Goal: Task Accomplishment & Management: Manage account settings

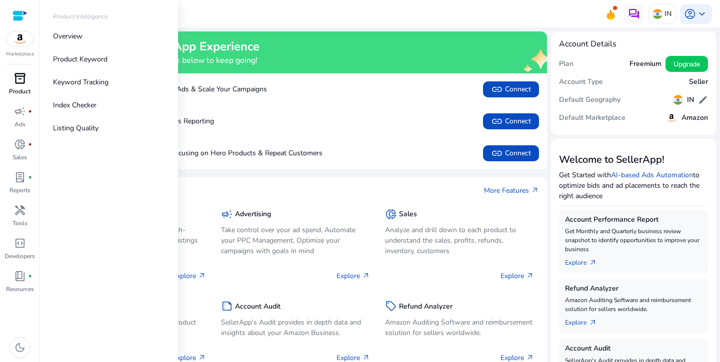
click at [21, 87] on p "Product" at bounding box center [19, 91] width 21 height 9
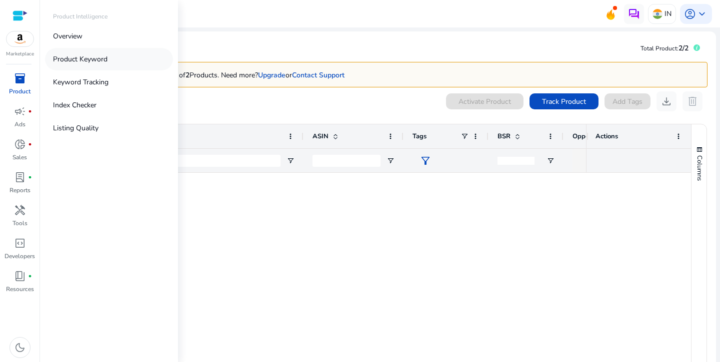
click at [116, 58] on link "Product Keyword" at bounding box center [109, 59] width 128 height 22
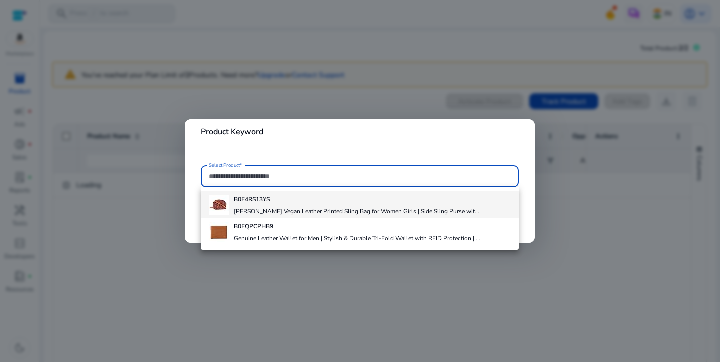
click at [263, 202] on b "B0F4RS13YS" at bounding box center [252, 199] width 36 height 8
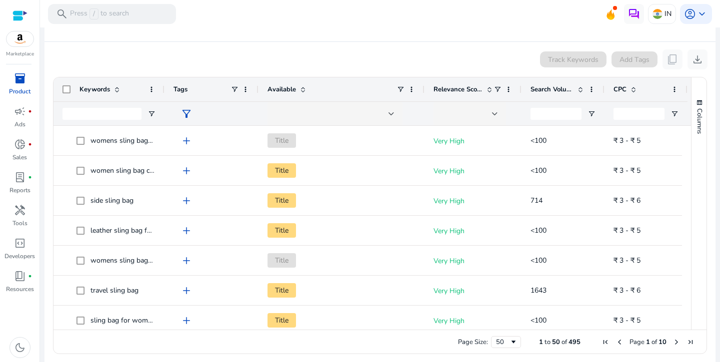
scroll to position [187, 0]
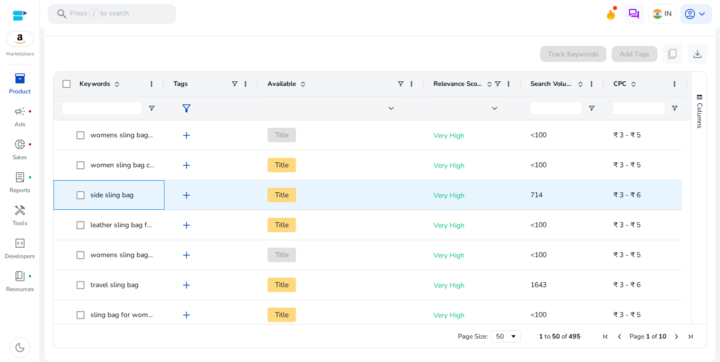
click at [100, 194] on span "side sling bag" at bounding box center [111, 194] width 43 height 9
click at [103, 194] on span "side sling bag" at bounding box center [111, 194] width 43 height 9
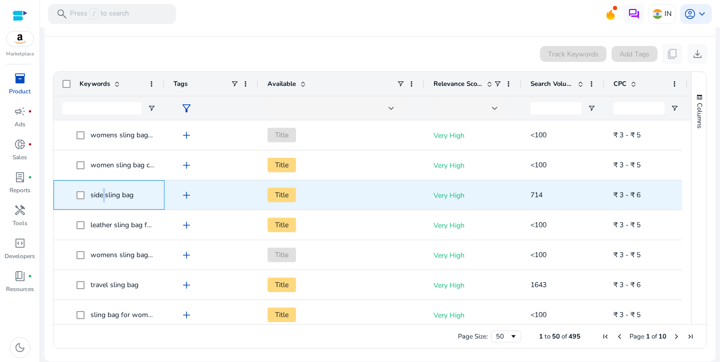
click at [103, 194] on span "side sling bag" at bounding box center [111, 194] width 43 height 9
click at [189, 194] on span "add" at bounding box center [186, 195] width 12 height 12
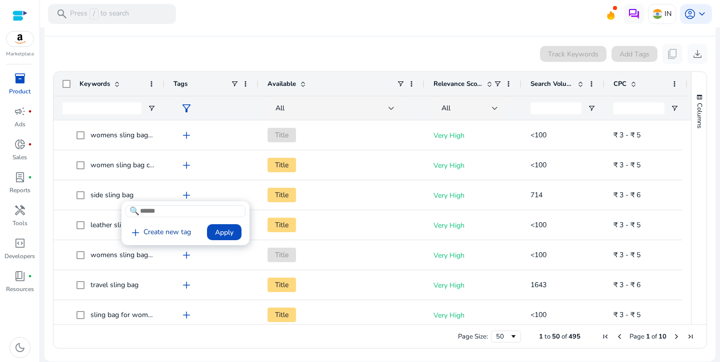
click at [174, 231] on link "add Create new tag" at bounding box center [159, 233] width 69 height 12
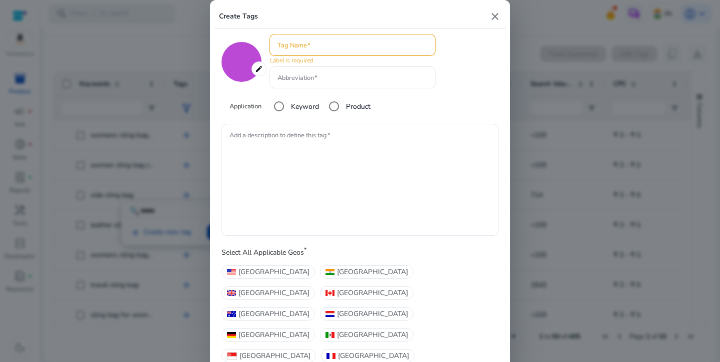
click at [499, 19] on mat-icon "close" at bounding box center [495, 16] width 12 height 12
type input "*******"
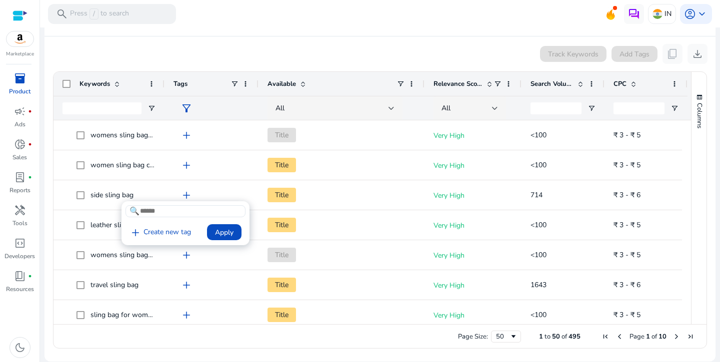
click at [82, 196] on div at bounding box center [360, 181] width 720 height 362
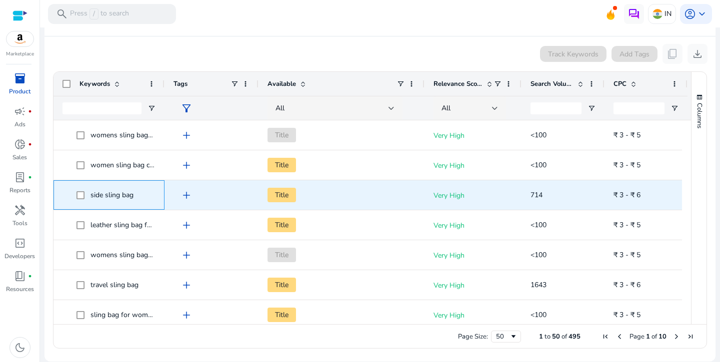
click at [100, 194] on span "side sling bag" at bounding box center [111, 194] width 43 height 9
copy span "side sling bag"
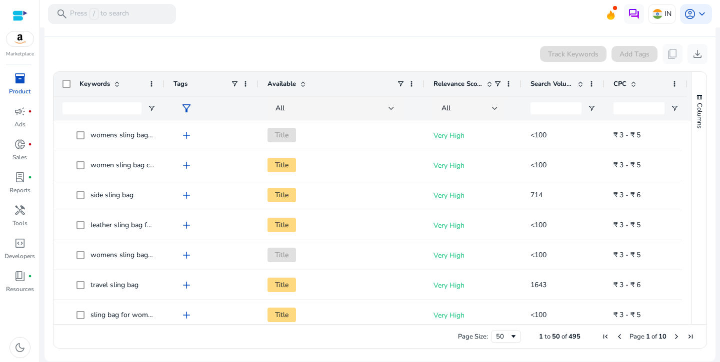
click at [47, 186] on ag-grid-angular "Press SPACE to select this row. Drag here to set row groups Drag here to set co…" at bounding box center [380, 209] width 670 height 287
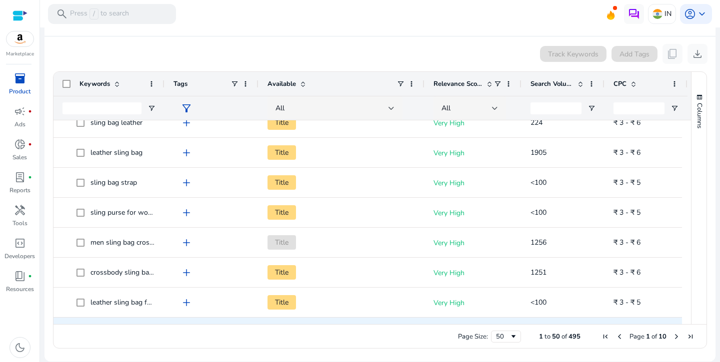
scroll to position [275, 0]
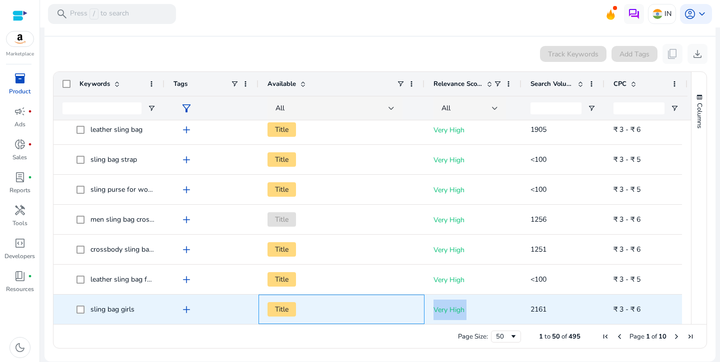
drag, startPoint x: 411, startPoint y: 320, endPoint x: 528, endPoint y: 313, distance: 117.1
click at [528, 313] on div "sling bag girls add Title Very High 2161 ₹ 3 - ₹ 6" at bounding box center [370, 310] width 634 height 30
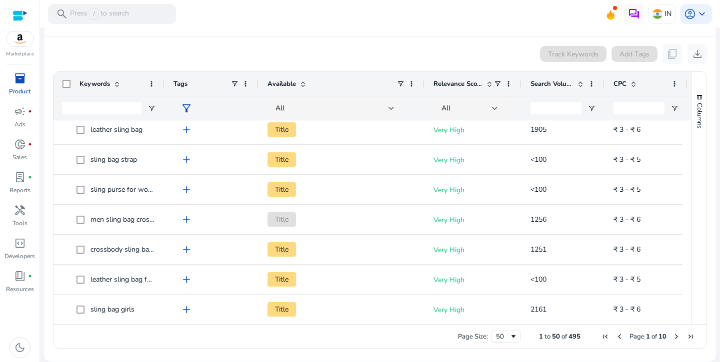
click at [411, 337] on div "Page Size: 50 1 to 50 of 495 Page 1 of 10" at bounding box center [379, 336] width 653 height 24
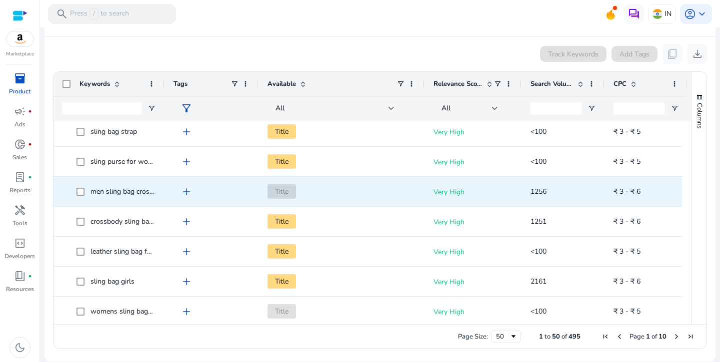
scroll to position [305, 0]
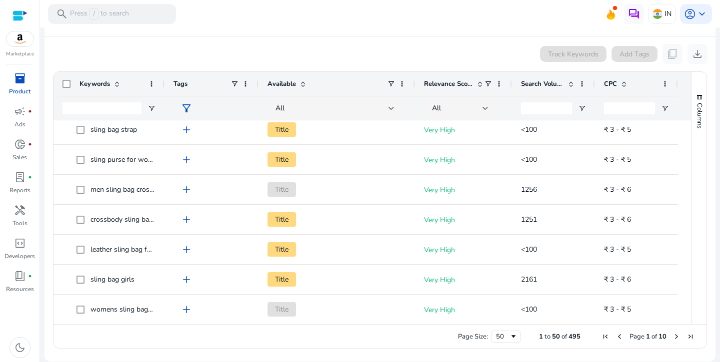
drag, startPoint x: 422, startPoint y: 84, endPoint x: 413, endPoint y: 92, distance: 12.4
click at [413, 92] on div at bounding box center [414, 84] width 4 height 24
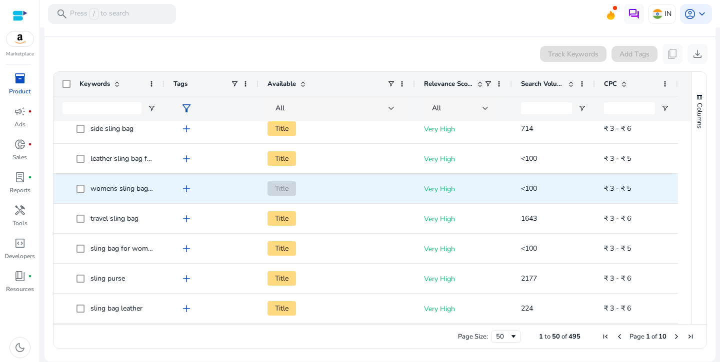
scroll to position [39, 0]
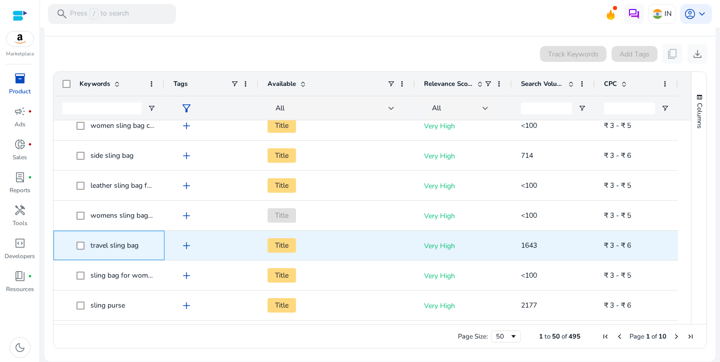
click at [117, 243] on span "travel sling bag" at bounding box center [114, 245] width 48 height 9
copy span "travel sling bag"
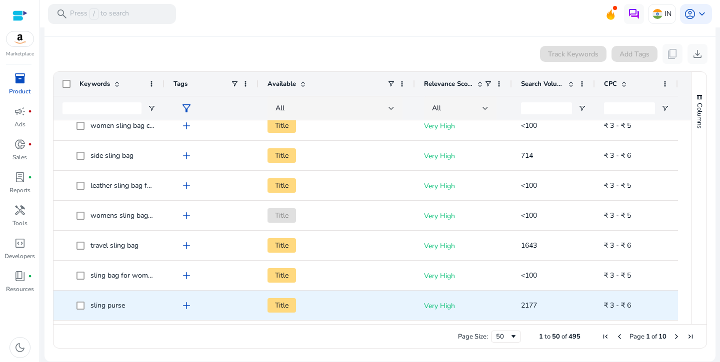
click at [107, 307] on span "sling purse" at bounding box center [107, 305] width 34 height 9
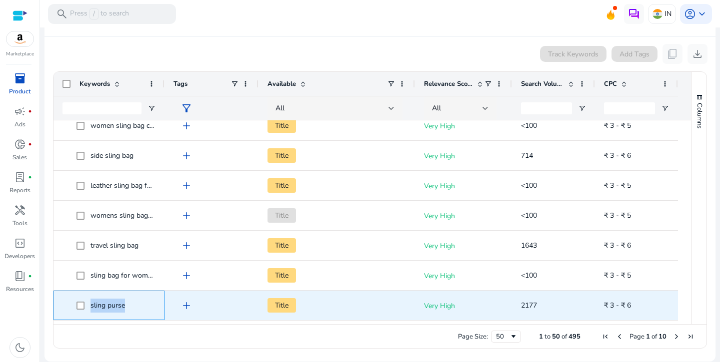
copy span "sling purse"
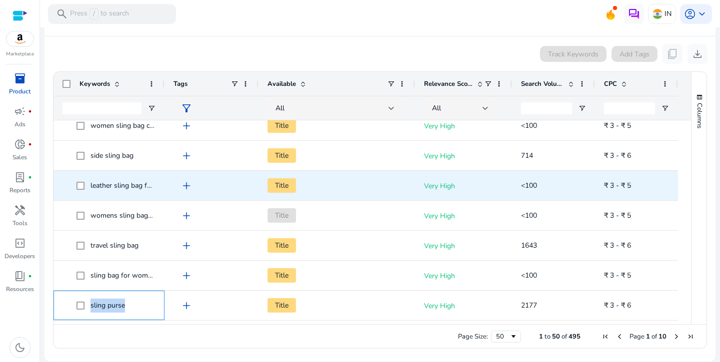
scroll to position [0, 0]
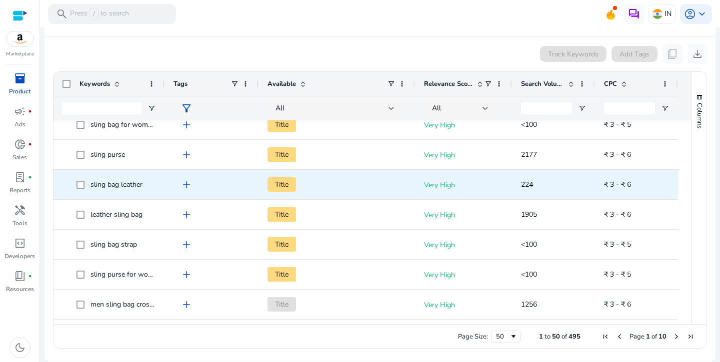
click at [128, 183] on span "sling bag leather" at bounding box center [116, 184] width 52 height 9
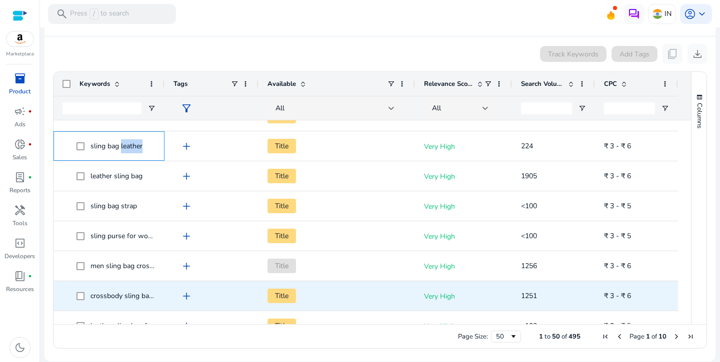
scroll to position [293, 0]
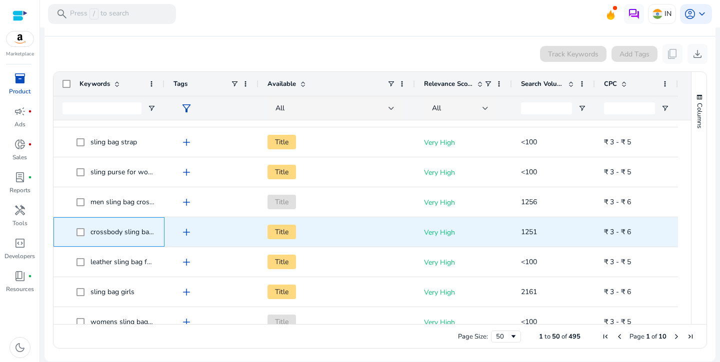
click at [111, 233] on span "crossbody sling bag for women" at bounding box center [139, 231] width 99 height 9
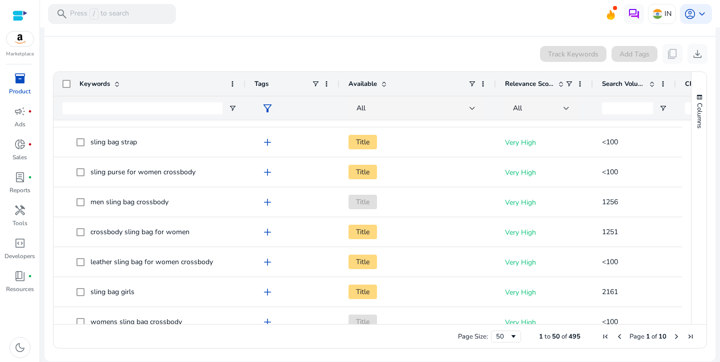
drag, startPoint x: 162, startPoint y: 84, endPoint x: 243, endPoint y: 72, distance: 81.8
click at [243, 72] on div at bounding box center [245, 84] width 4 height 24
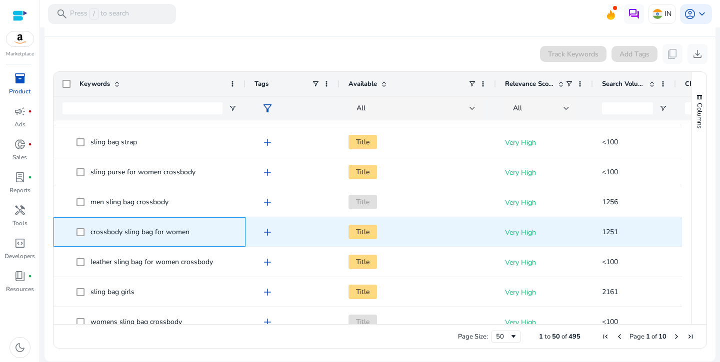
click at [150, 230] on span "crossbody sling bag for women" at bounding box center [139, 231] width 99 height 9
copy span "crossbody sling bag for women"
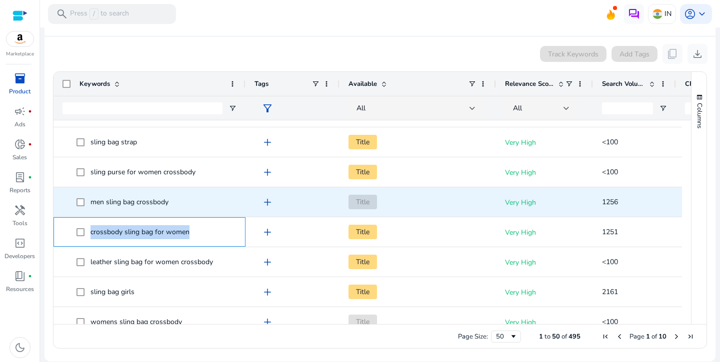
scroll to position [295, 0]
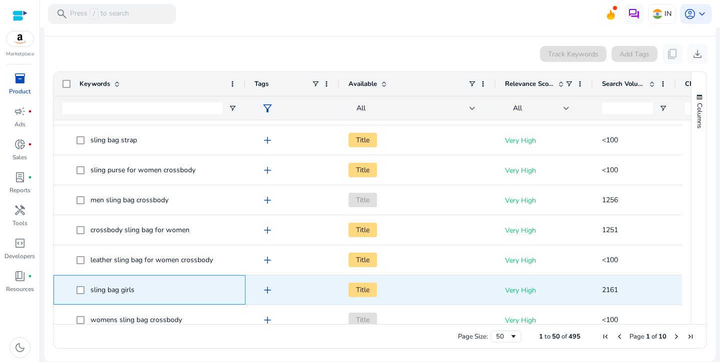
click at [123, 292] on span "sling bag girls" at bounding box center [112, 289] width 44 height 9
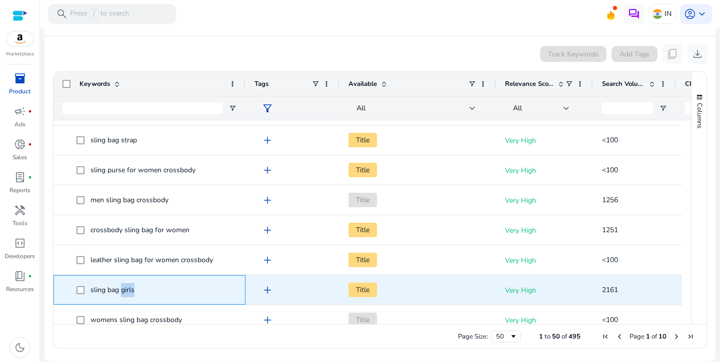
click at [123, 292] on span "sling bag girls" at bounding box center [112, 289] width 44 height 9
click at [113, 290] on span "sling bag girls" at bounding box center [112, 289] width 44 height 9
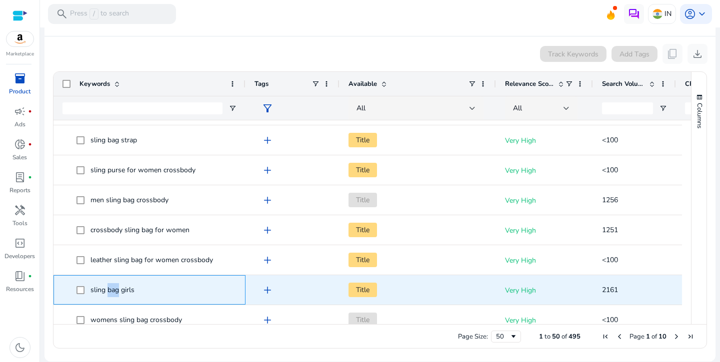
click at [113, 290] on span "sling bag girls" at bounding box center [112, 289] width 44 height 9
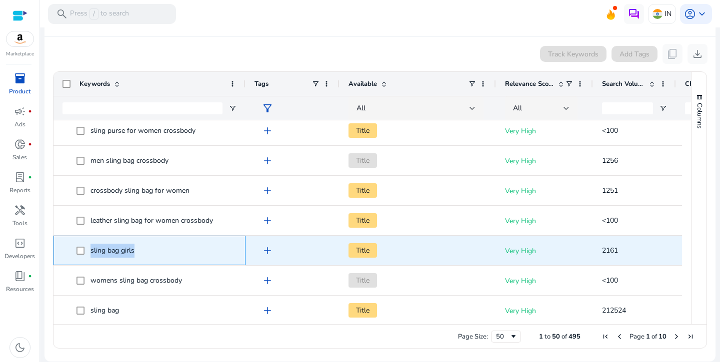
scroll to position [403, 0]
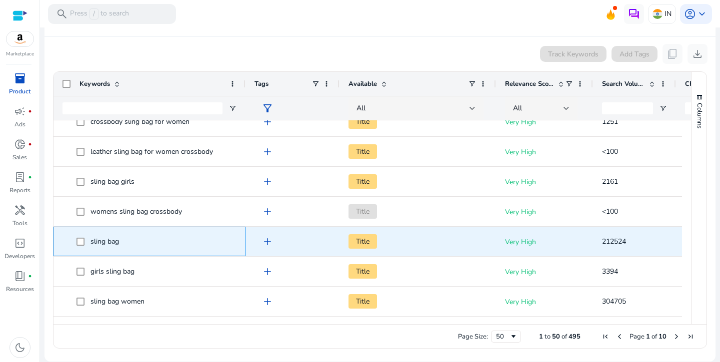
click at [108, 238] on span "sling bag" at bounding box center [104, 241] width 28 height 9
copy span "sling bag"
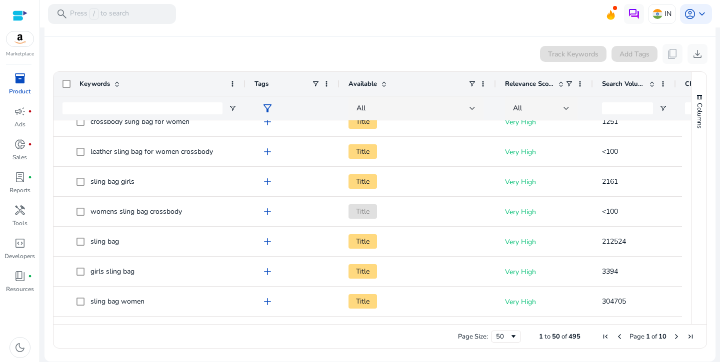
click at [296, 0] on mat-toolbar "search Press / to search IN account_circle keyboard_arrow_down" at bounding box center [380, 13] width 680 height 27
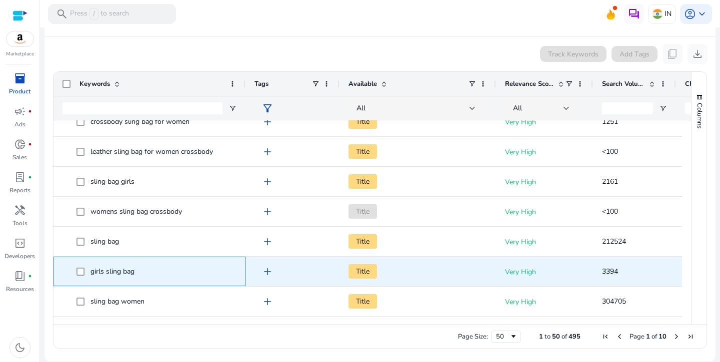
click at [98, 270] on span "girls sling bag" at bounding box center [112, 271] width 44 height 9
click at [97, 270] on span "girls sling bag" at bounding box center [112, 271] width 44 height 9
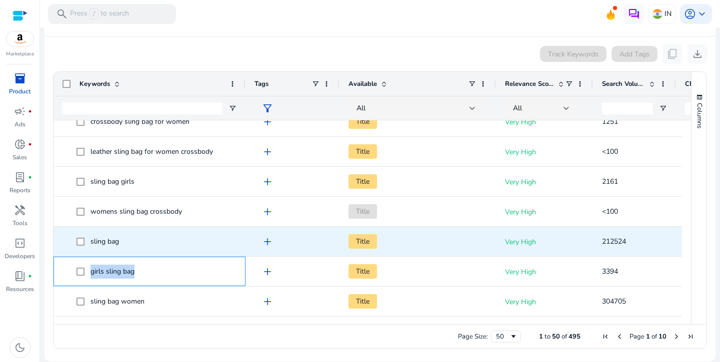
copy span "girls sling bag"
click at [113, 239] on span "sling bag" at bounding box center [104, 241] width 28 height 9
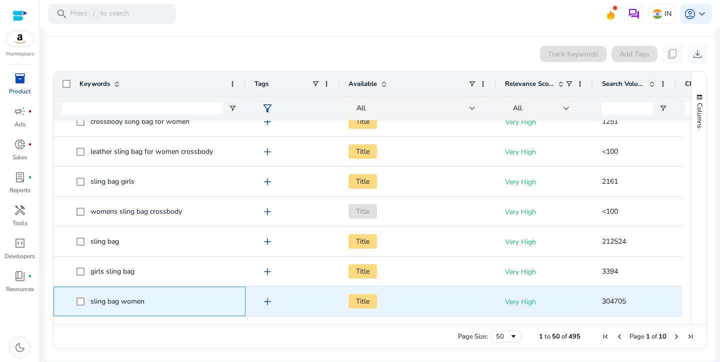
click at [125, 305] on span "sling bag women" at bounding box center [117, 301] width 54 height 9
copy span "sling bag women"
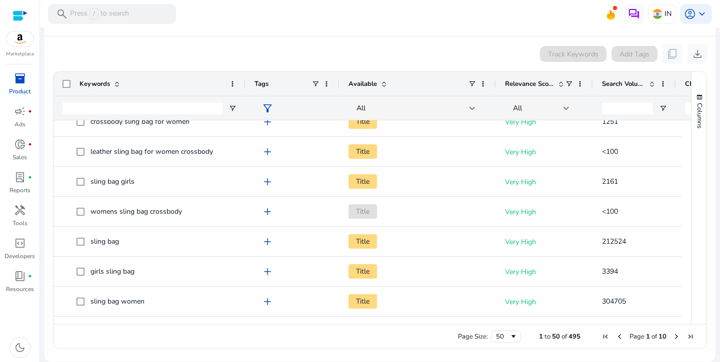
click at [423, 1] on mat-toolbar "search Press / to search IN account_circle keyboard_arrow_down" at bounding box center [380, 13] width 680 height 27
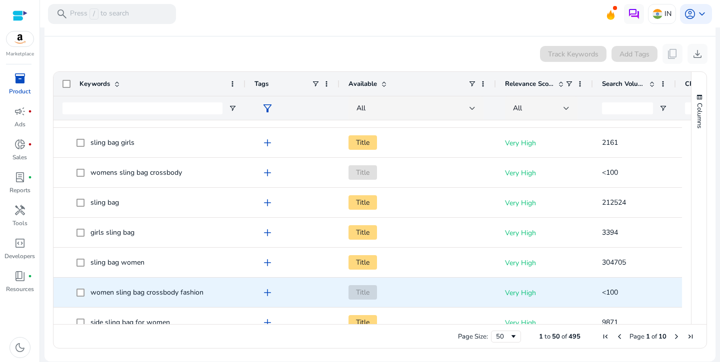
scroll to position [466, 0]
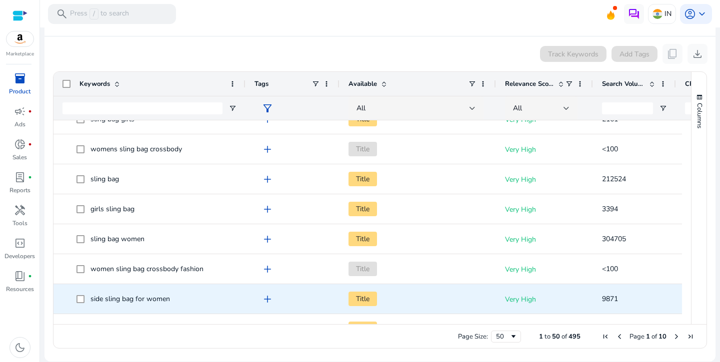
click at [122, 299] on span "side sling bag for women" at bounding box center [129, 298] width 79 height 9
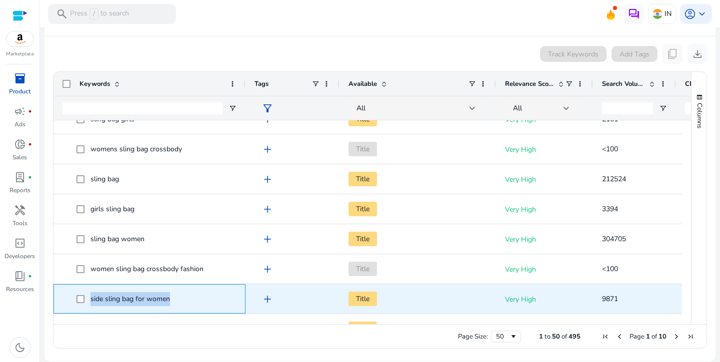
click at [122, 299] on span "side sling bag for women" at bounding box center [129, 298] width 79 height 9
copy span "side sling bag for women"
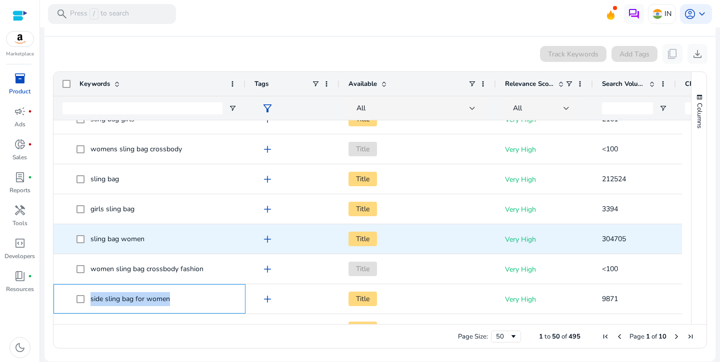
scroll to position [593, 0]
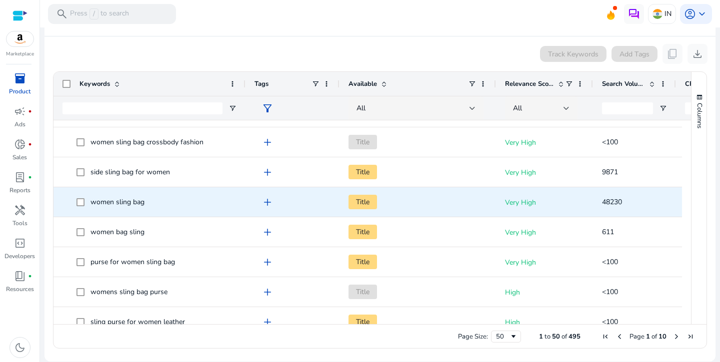
click at [111, 200] on span "women sling bag" at bounding box center [117, 201] width 54 height 9
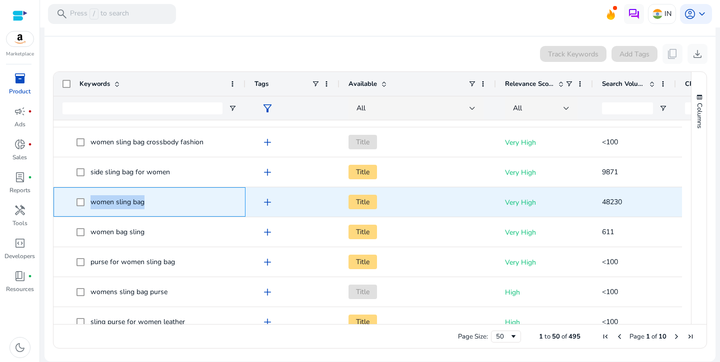
click at [111, 200] on span "women sling bag" at bounding box center [117, 201] width 54 height 9
copy span "women sling bag"
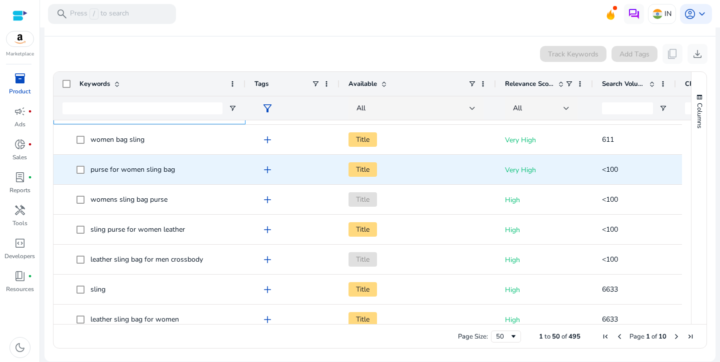
scroll to position [685, 0]
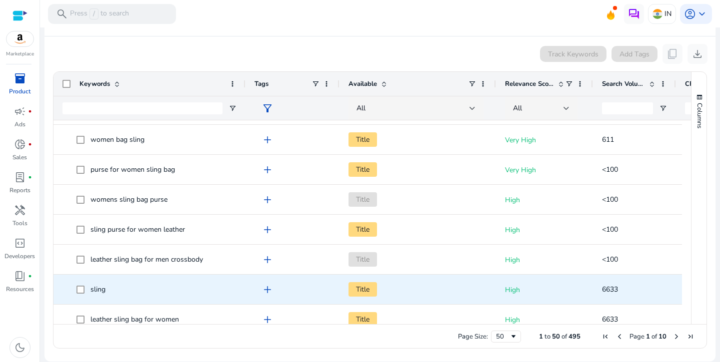
click at [104, 289] on span "sling" at bounding box center [97, 289] width 15 height 9
copy span "sling"
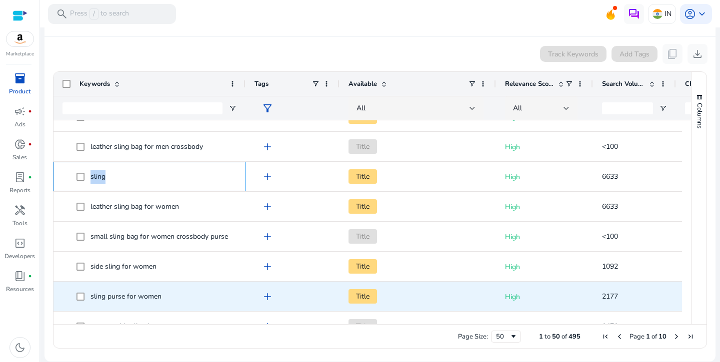
scroll to position [800, 0]
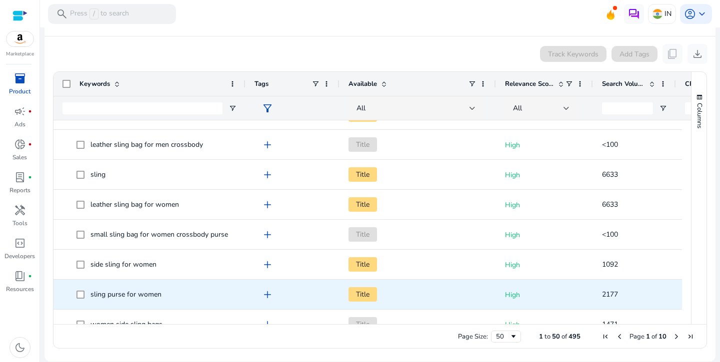
click at [151, 294] on span "sling purse for women" at bounding box center [125, 294] width 71 height 9
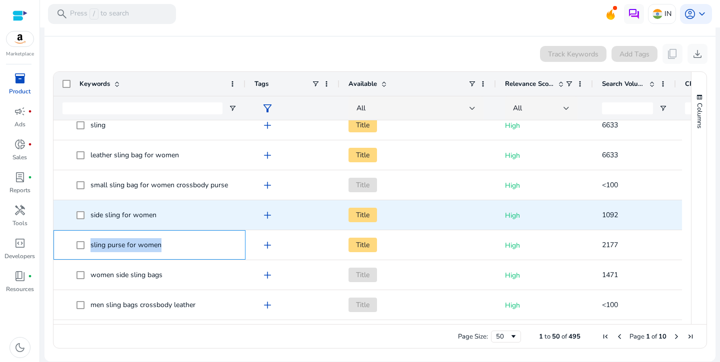
scroll to position [964, 0]
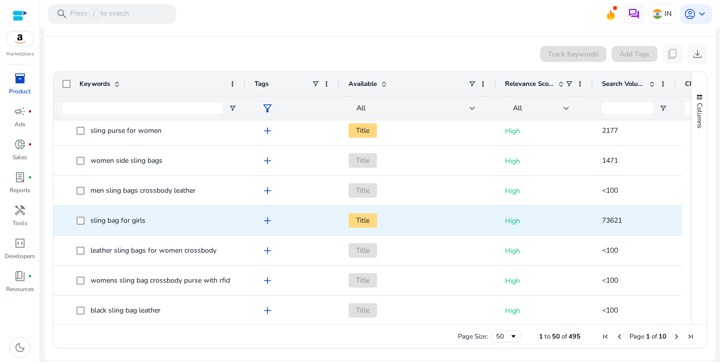
click at [117, 217] on span "sling bag for girls" at bounding box center [117, 220] width 55 height 9
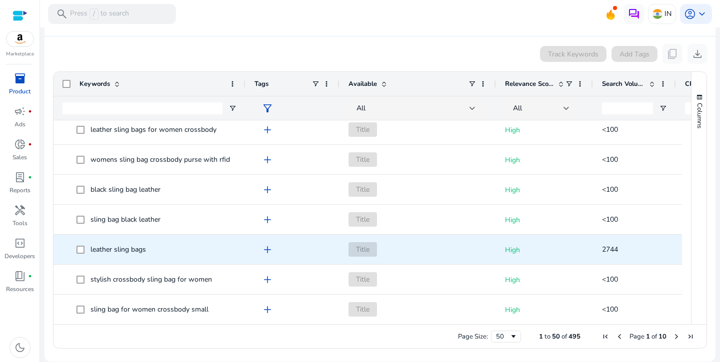
click at [135, 251] on span "leather sling bags" at bounding box center [117, 249] width 55 height 9
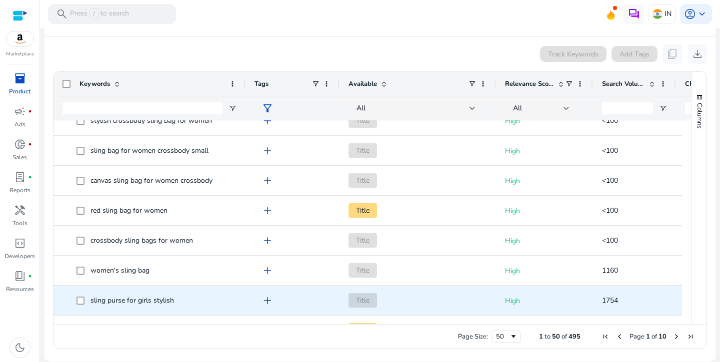
click at [119, 300] on span "sling purse for girls stylish" at bounding box center [131, 300] width 83 height 9
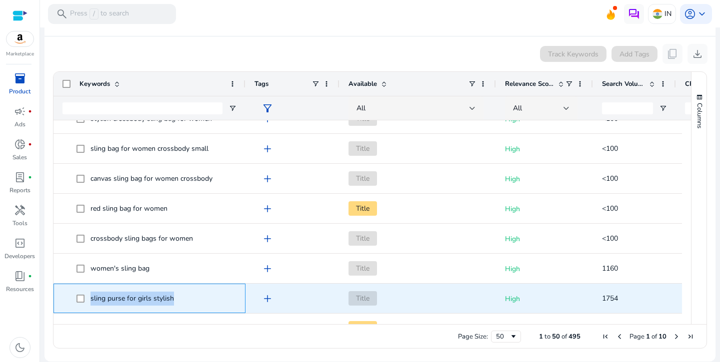
click at [119, 300] on span "sling purse for girls stylish" at bounding box center [131, 298] width 83 height 9
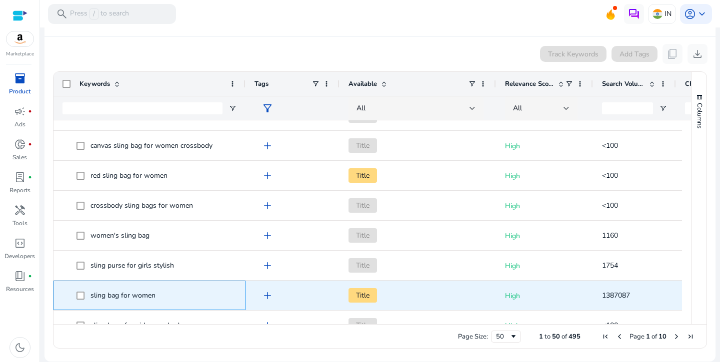
click at [112, 294] on span "sling bag for women" at bounding box center [122, 295] width 65 height 9
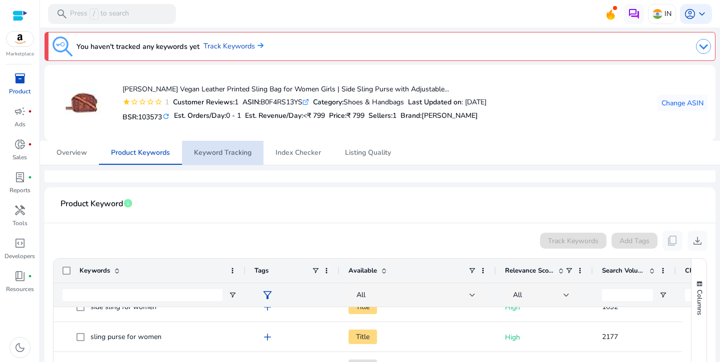
click at [245, 159] on span "Keyword Tracking" at bounding box center [222, 153] width 57 height 24
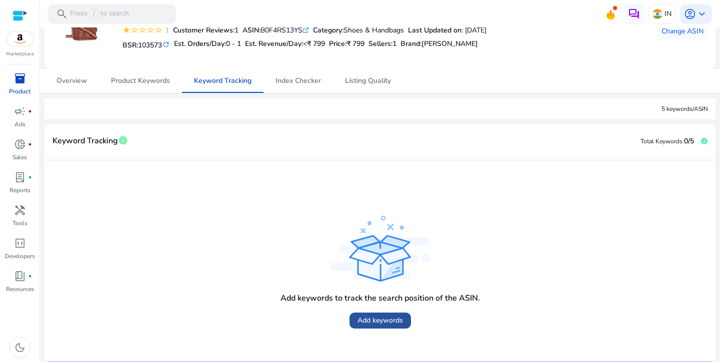
click at [374, 321] on span "Add keywords" at bounding box center [379, 320] width 45 height 10
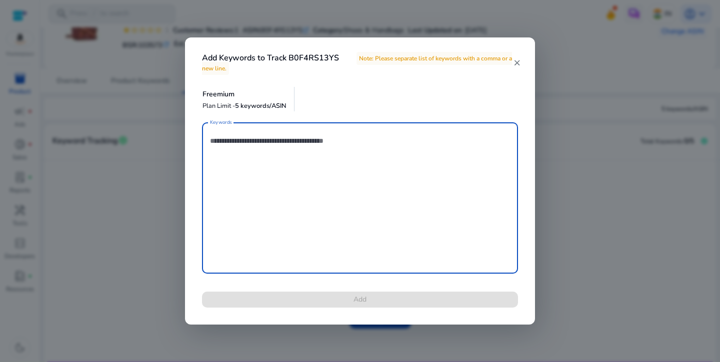
paste textarea "**********"
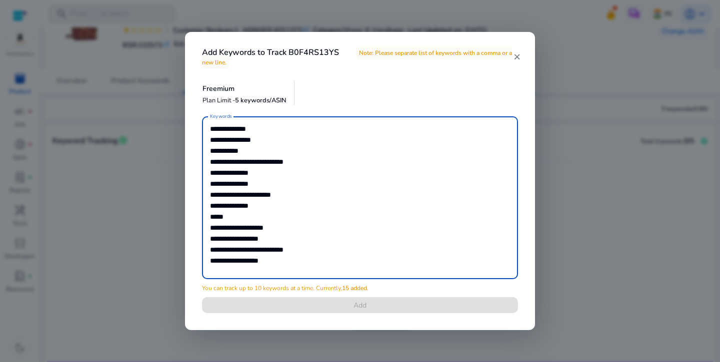
drag, startPoint x: 210, startPoint y: 240, endPoint x: 272, endPoint y: 269, distance: 69.1
click at [272, 269] on textarea "**********" at bounding box center [360, 197] width 300 height 153
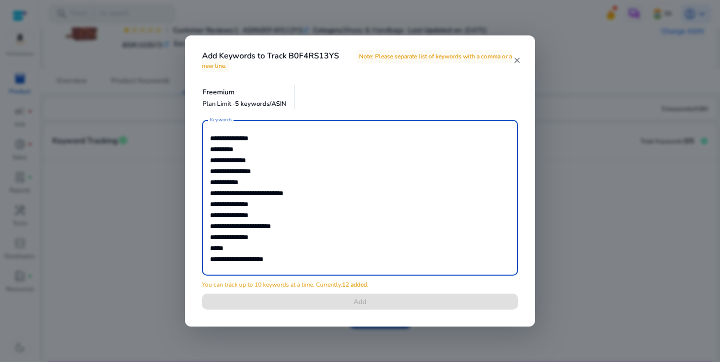
click at [210, 138] on textarea "**********" at bounding box center [360, 198] width 300 height 146
drag, startPoint x: 210, startPoint y: 161, endPoint x: 260, endPoint y: 167, distance: 50.9
click at [260, 167] on textarea "**********" at bounding box center [360, 198] width 300 height 146
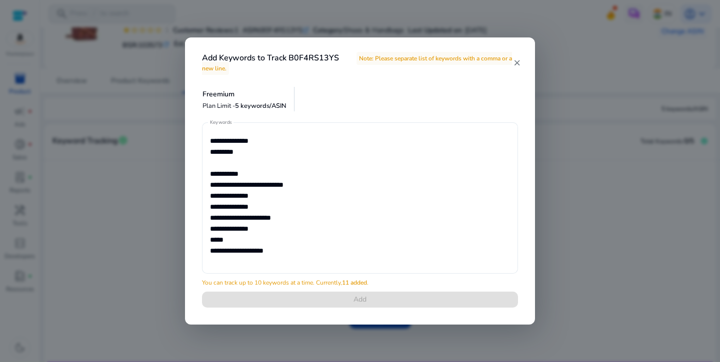
click at [209, 174] on div "**********" at bounding box center [360, 197] width 316 height 151
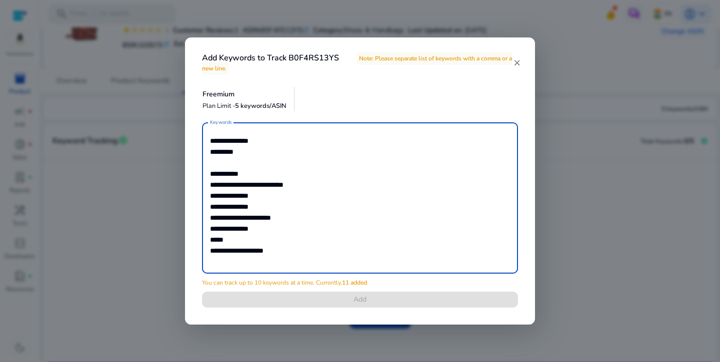
type textarea "**********"
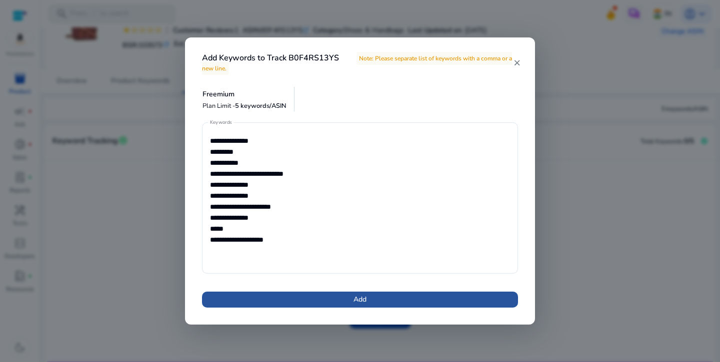
click at [314, 303] on span at bounding box center [360, 300] width 316 height 24
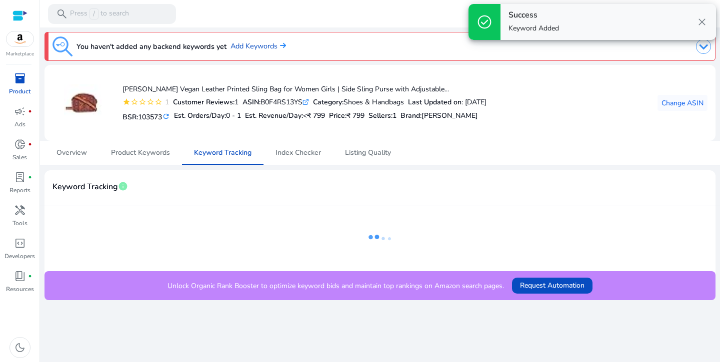
click at [702, 18] on span "close" at bounding box center [702, 22] width 12 height 12
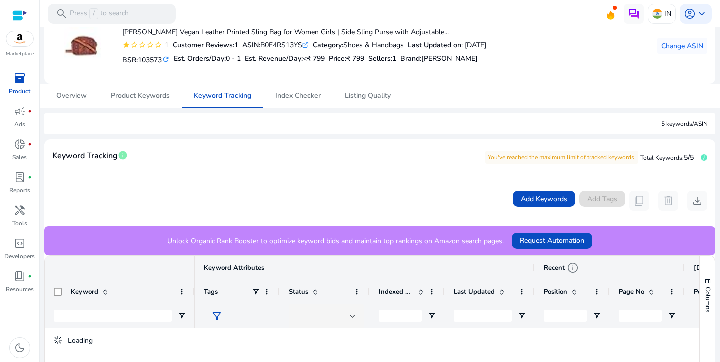
scroll to position [190, 0]
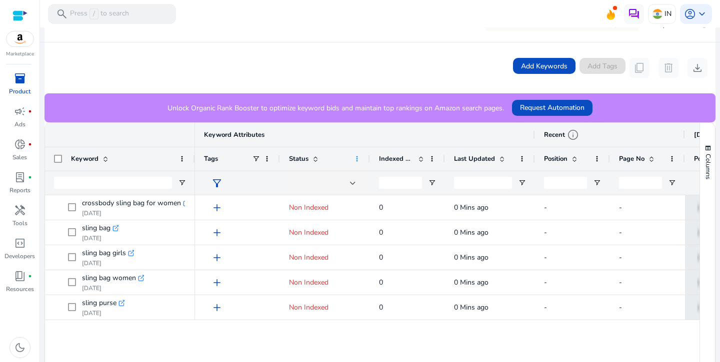
click at [354, 158] on span at bounding box center [357, 159] width 8 height 8
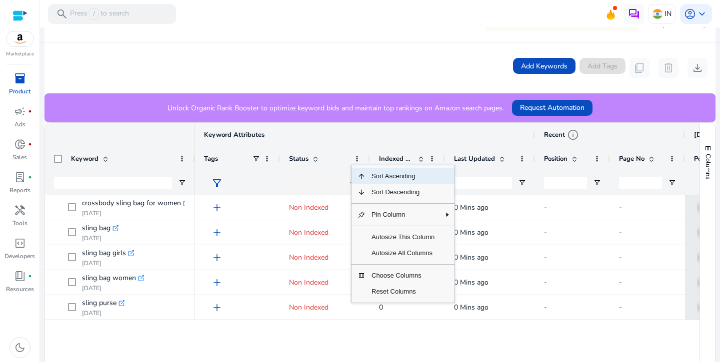
click at [310, 162] on span at bounding box center [313, 159] width 11 height 8
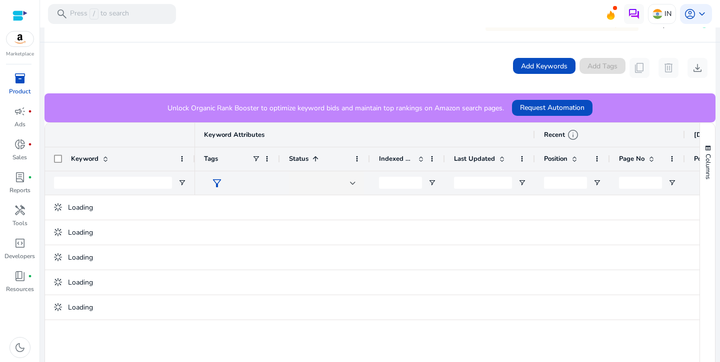
click at [315, 157] on span at bounding box center [315, 159] width 8 height 8
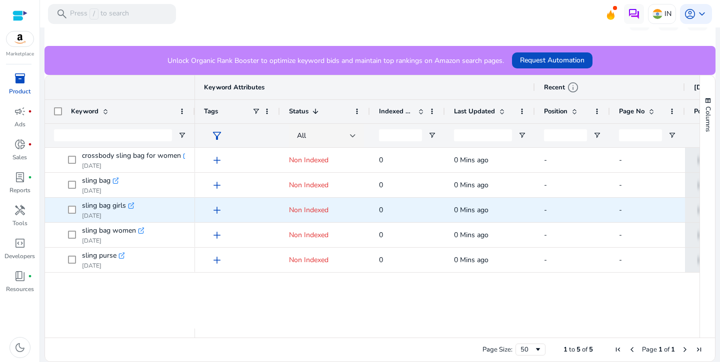
scroll to position [0, 0]
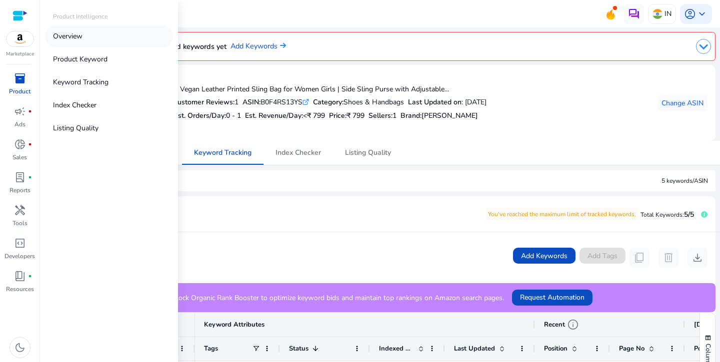
click at [97, 40] on link "Overview" at bounding box center [109, 36] width 128 height 22
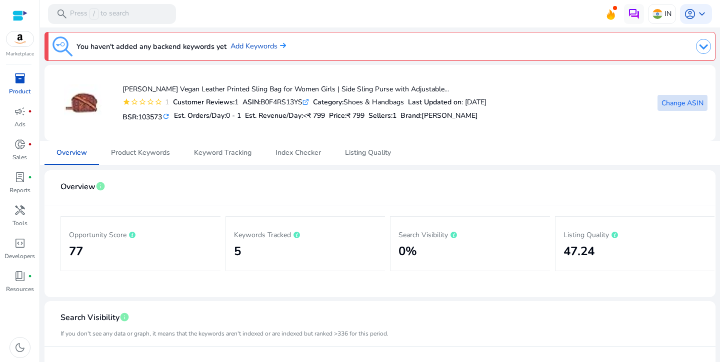
click at [697, 94] on span at bounding box center [682, 103] width 50 height 24
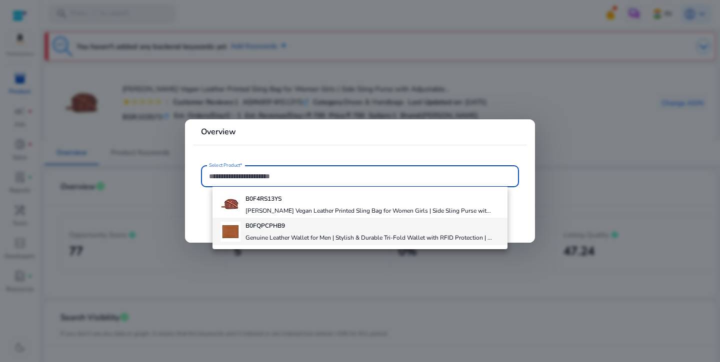
click at [310, 242] on h4 "Genuine Leather Wallet for Men | Stylish & Durable Tri-Fold Wallet with RFID Pr…" at bounding box center [368, 238] width 246 height 8
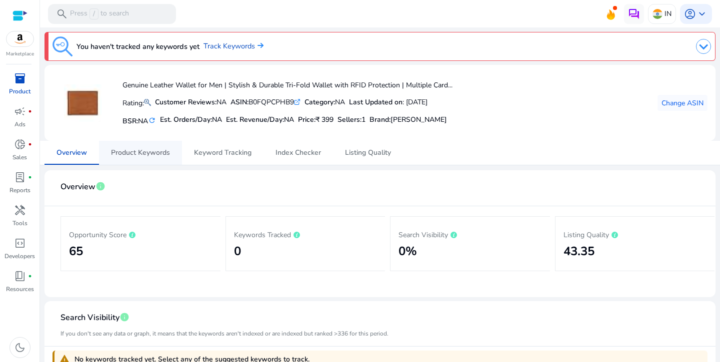
click at [155, 149] on span "Product Keywords" at bounding box center [140, 152] width 59 height 7
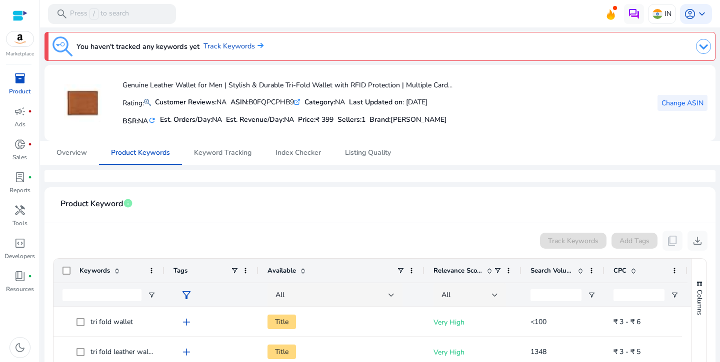
click at [697, 98] on span "Change ASIN" at bounding box center [682, 103] width 42 height 10
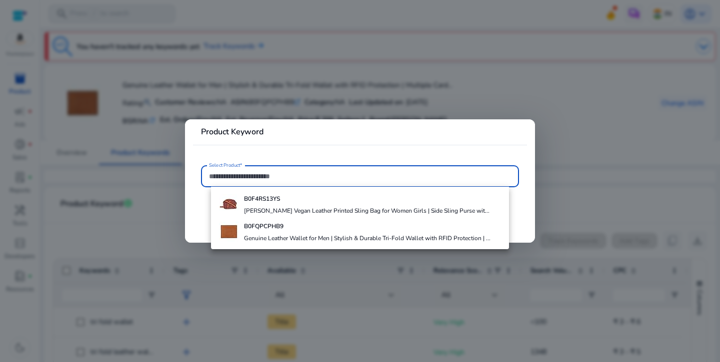
paste input "**********"
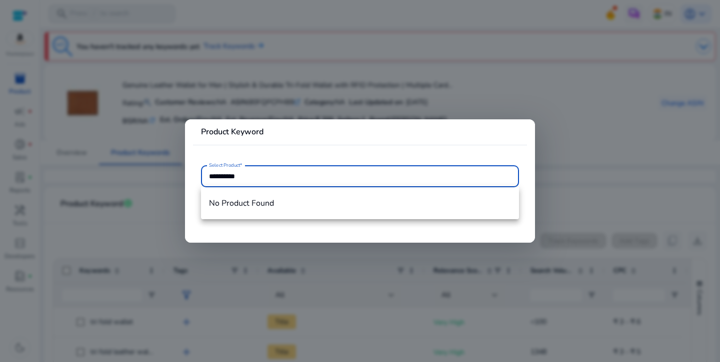
type input "**********"
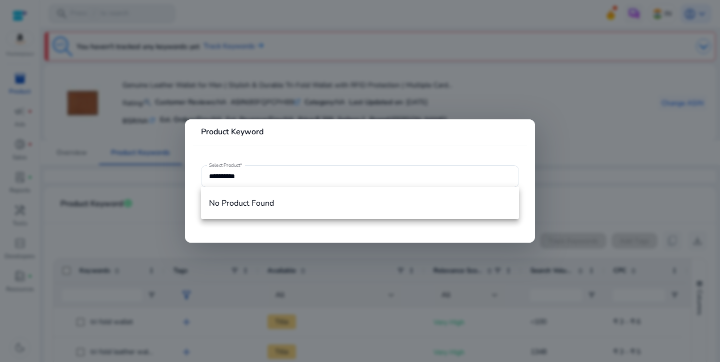
click at [598, 98] on div at bounding box center [360, 181] width 720 height 362
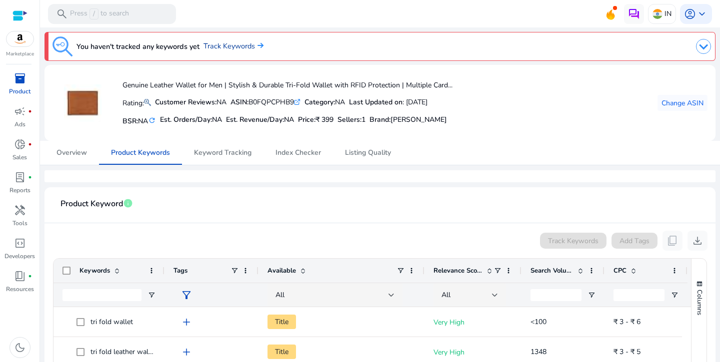
click at [219, 50] on link "Track Keywords" at bounding box center [233, 46] width 60 height 11
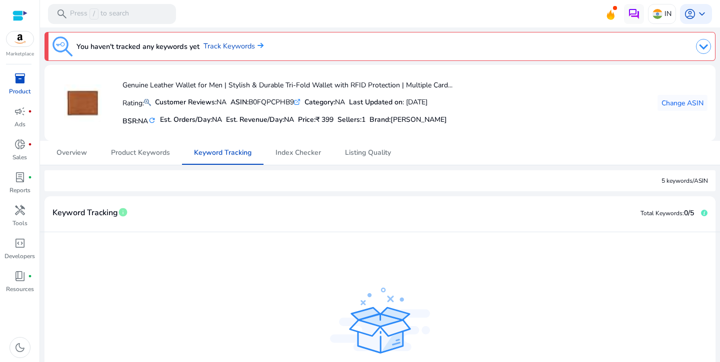
click at [133, 168] on div "You haven't tracked any keywords yet Track Keywords Genuine Leather Wallet for …" at bounding box center [380, 245] width 672 height 436
click at [138, 161] on span "Product Keywords" at bounding box center [140, 153] width 59 height 24
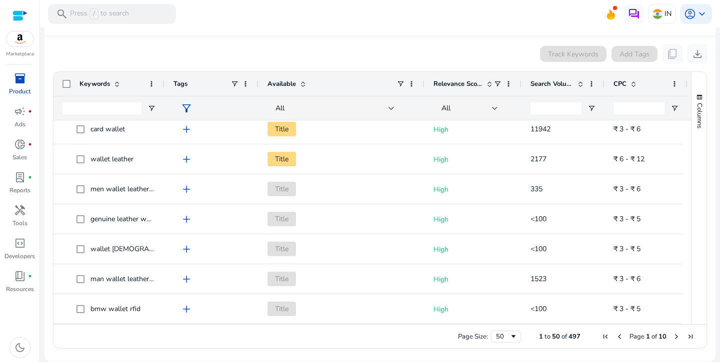
scroll to position [1295, 0]
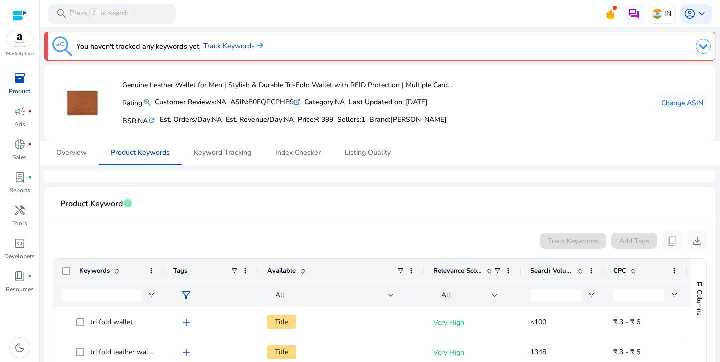
click at [18, 87] on p "Product" at bounding box center [19, 91] width 21 height 9
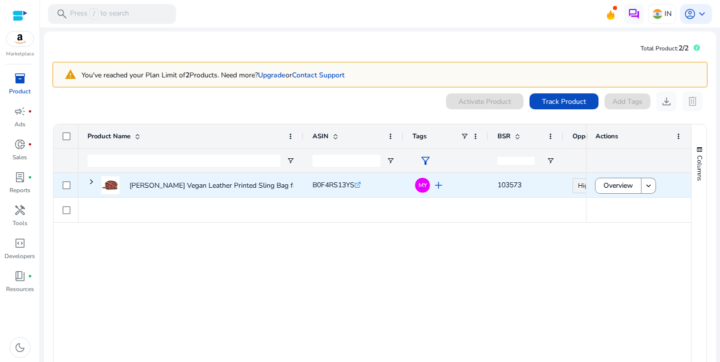
click at [282, 238] on div "FLORENTINO Handmade Vegan Leather Printed Sling Bag for Women... B0F4RS13YS .st…" at bounding box center [331, 273] width 507 height 200
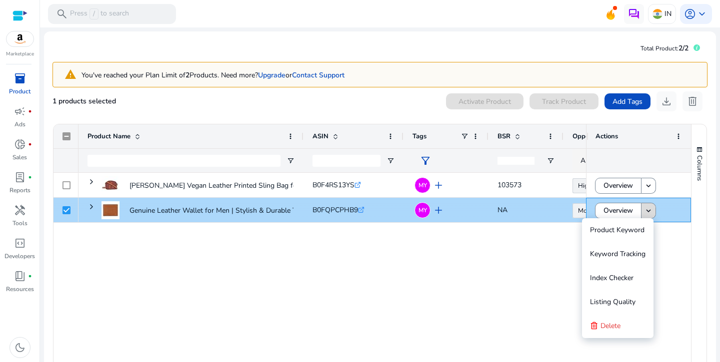
click at [646, 211] on mat-icon "keyboard_arrow_down" at bounding box center [648, 210] width 9 height 9
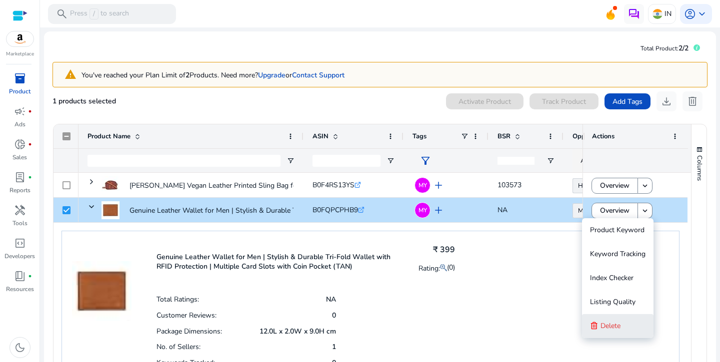
click at [620, 322] on span "Delete" at bounding box center [610, 325] width 20 height 9
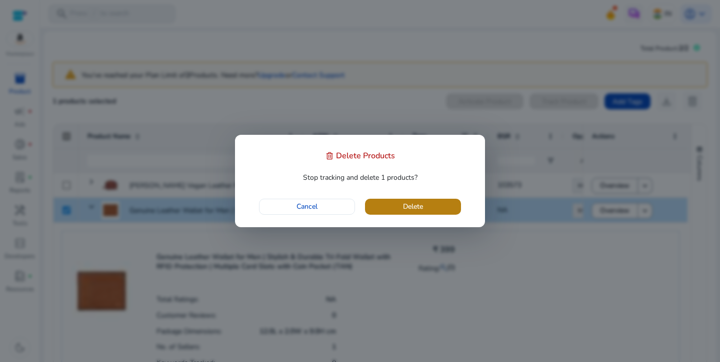
click at [391, 201] on span "button" at bounding box center [413, 207] width 96 height 24
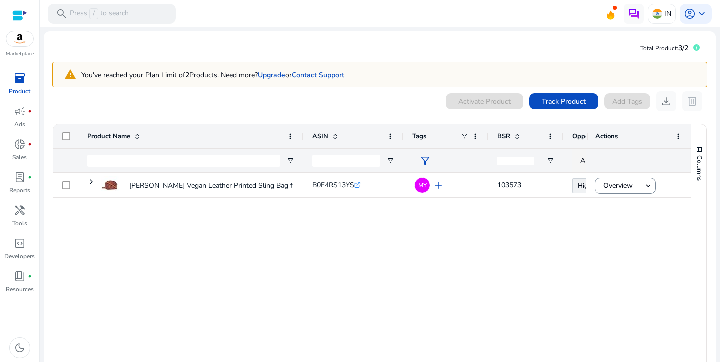
click at [689, 1] on mat-toolbar "search Press / to search IN account_circle keyboard_arrow_down" at bounding box center [380, 13] width 680 height 27
click at [167, 157] on input "Product Name Filter Input" at bounding box center [183, 161] width 193 height 12
paste input "**********"
type input "**********"
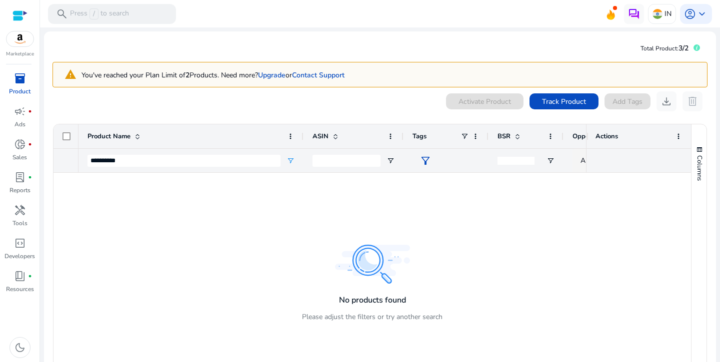
click at [17, 69] on div "Marketplace inventory_2 Product campaign fiber_manual_record Ads donut_small fi…" at bounding box center [20, 181] width 40 height 362
click at [23, 143] on span "donut_small" at bounding box center [20, 144] width 12 height 12
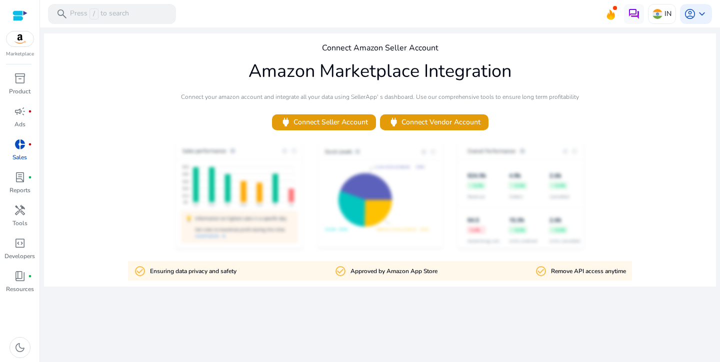
click at [23, 154] on p "Sales" at bounding box center [19, 157] width 14 height 9
drag, startPoint x: 282, startPoint y: 99, endPoint x: 418, endPoint y: 96, distance: 136.5
click at [418, 96] on p "Connect your amazon account and integrate all your data using SellerApp' s dash…" at bounding box center [380, 96] width 398 height 9
click at [419, 96] on p "Connect your amazon account and integrate all your data using SellerApp' s dash…" at bounding box center [380, 96] width 398 height 9
click at [488, 94] on p "Connect your amazon account and integrate all your data using SellerApp' s dash…" at bounding box center [380, 96] width 398 height 9
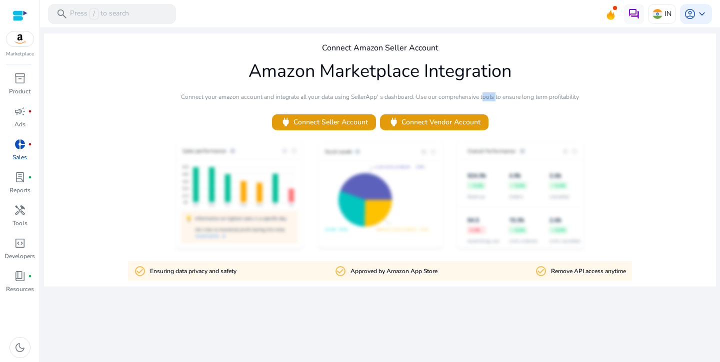
click at [488, 94] on p "Connect your amazon account and integrate all your data using SellerApp' s dash…" at bounding box center [380, 96] width 398 height 9
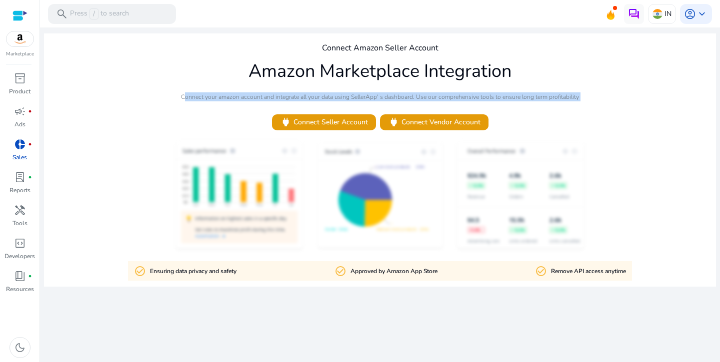
click at [488, 94] on p "Connect your amazon account and integrate all your data using SellerApp' s dash…" at bounding box center [380, 96] width 398 height 9
click at [495, 98] on p "Connect your amazon account and integrate all your data using SellerApp' s dash…" at bounding box center [380, 96] width 398 height 9
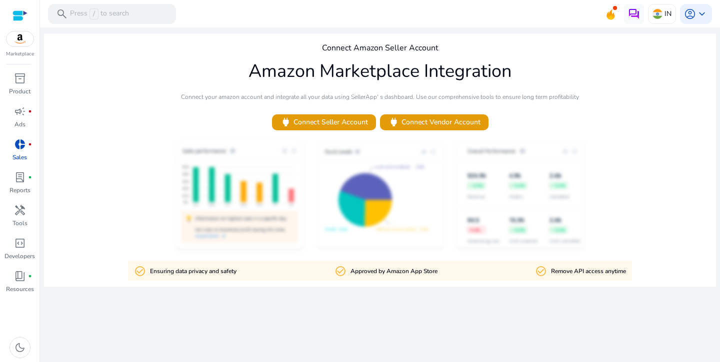
click at [698, 107] on div "Connect Amazon Seller Account Amazon Marketplace Integration Connect your amazo…" at bounding box center [380, 159] width 672 height 253
click at [16, 183] on span "lab_profile" at bounding box center [20, 177] width 12 height 12
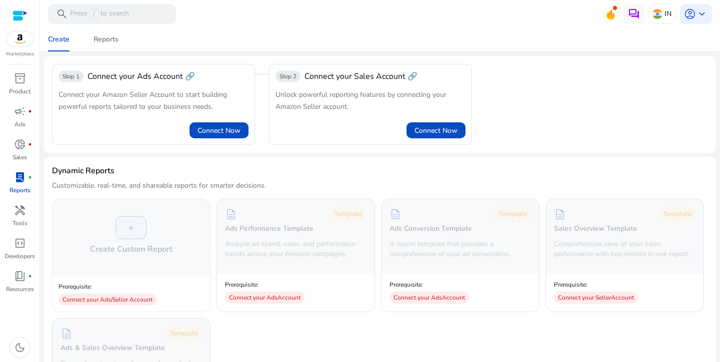
drag, startPoint x: 322, startPoint y: 96, endPoint x: 393, endPoint y: 113, distance: 73.0
click at [393, 113] on div "Step 2 Connect your Sales Account 🔗 Unlock powerful reporting features by conne…" at bounding box center [370, 104] width 203 height 81
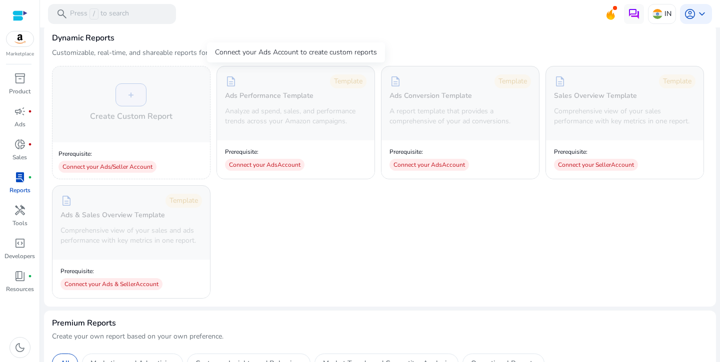
scroll to position [446, 0]
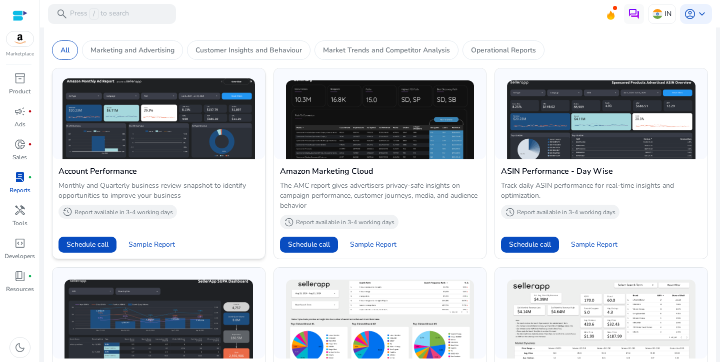
drag, startPoint x: 99, startPoint y: 185, endPoint x: 240, endPoint y: 196, distance: 141.9
click at [240, 196] on p "Monthly and Quarterly business review snapshot to identify opportunities to imp…" at bounding box center [158, 191] width 200 height 20
drag, startPoint x: 121, startPoint y: 200, endPoint x: 205, endPoint y: 196, distance: 83.5
click at [205, 196] on div "Account Performance Monthly and Quarterly business review snapshot to identify …" at bounding box center [158, 192] width 200 height 55
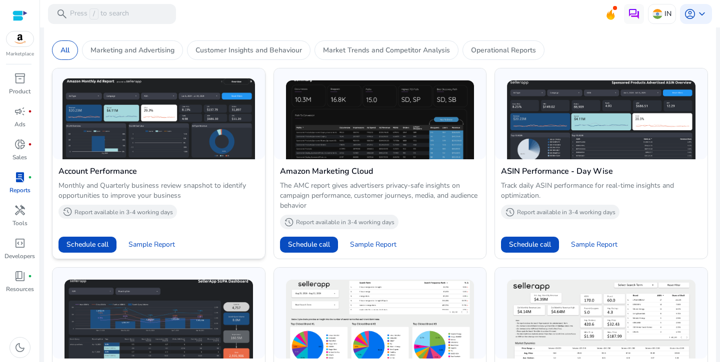
click at [205, 196] on p "Monthly and Quarterly business review snapshot to identify opportunities to imp…" at bounding box center [158, 191] width 200 height 20
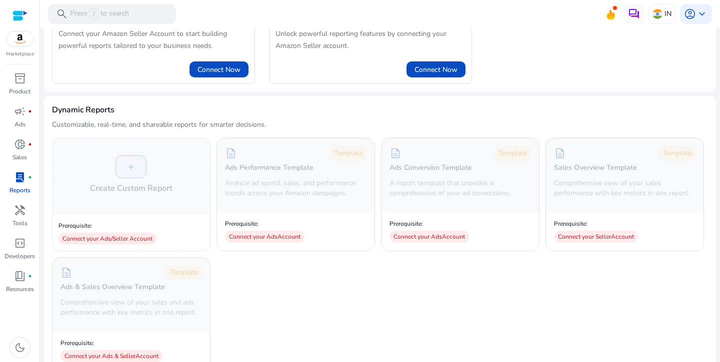
scroll to position [0, 0]
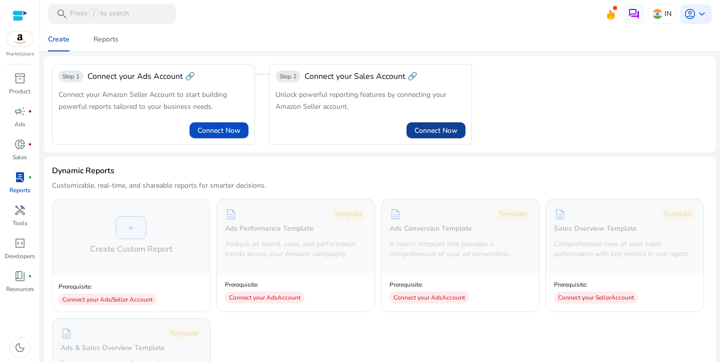
click at [414, 119] on span at bounding box center [435, 130] width 59 height 24
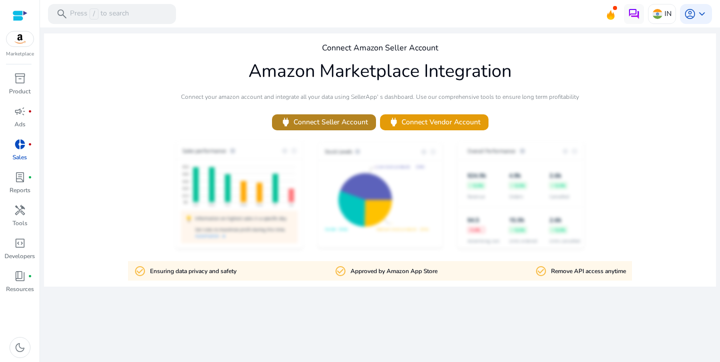
click at [326, 125] on span "power Connect Seller Account" at bounding box center [324, 121] width 88 height 11
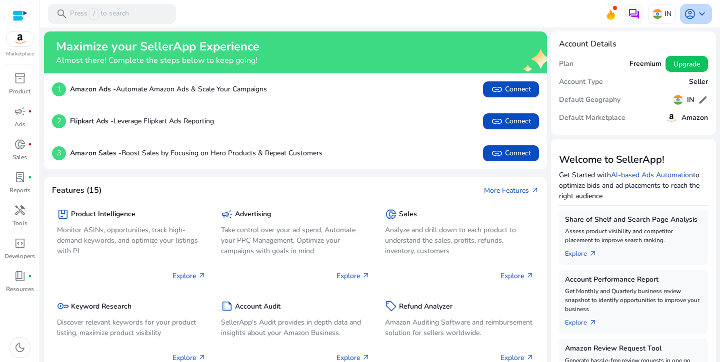
click at [696, 13] on span "keyboard_arrow_down" at bounding box center [702, 14] width 12 height 12
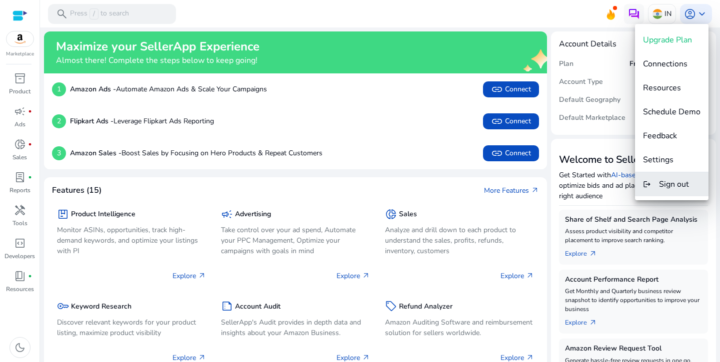
click at [677, 182] on span "Sign out" at bounding box center [674, 184] width 30 height 11
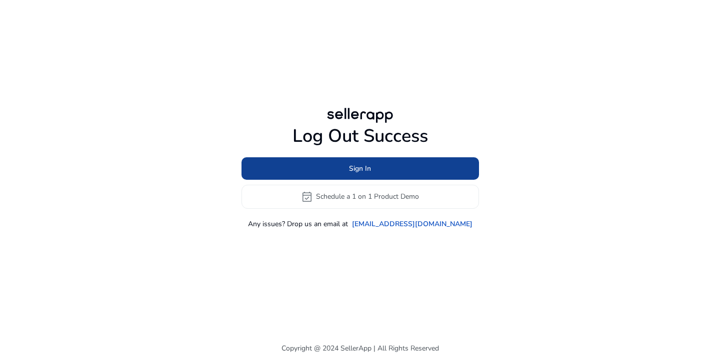
click at [413, 159] on span at bounding box center [359, 168] width 237 height 24
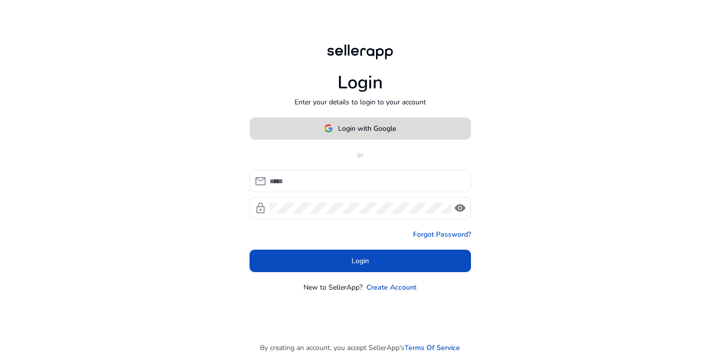
click at [342, 131] on span "Login with Google" at bounding box center [367, 128] width 58 height 10
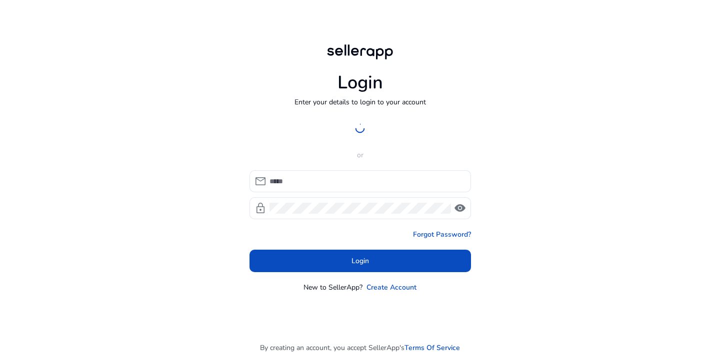
click at [343, 1] on div "Login Enter your details to login to your account Login with Google or mail loc…" at bounding box center [359, 167] width 237 height 335
click at [344, 0] on div "Login Enter your details to login to your account Login with Google or mail loc…" at bounding box center [359, 167] width 237 height 335
